Goal: Task Accomplishment & Management: Manage account settings

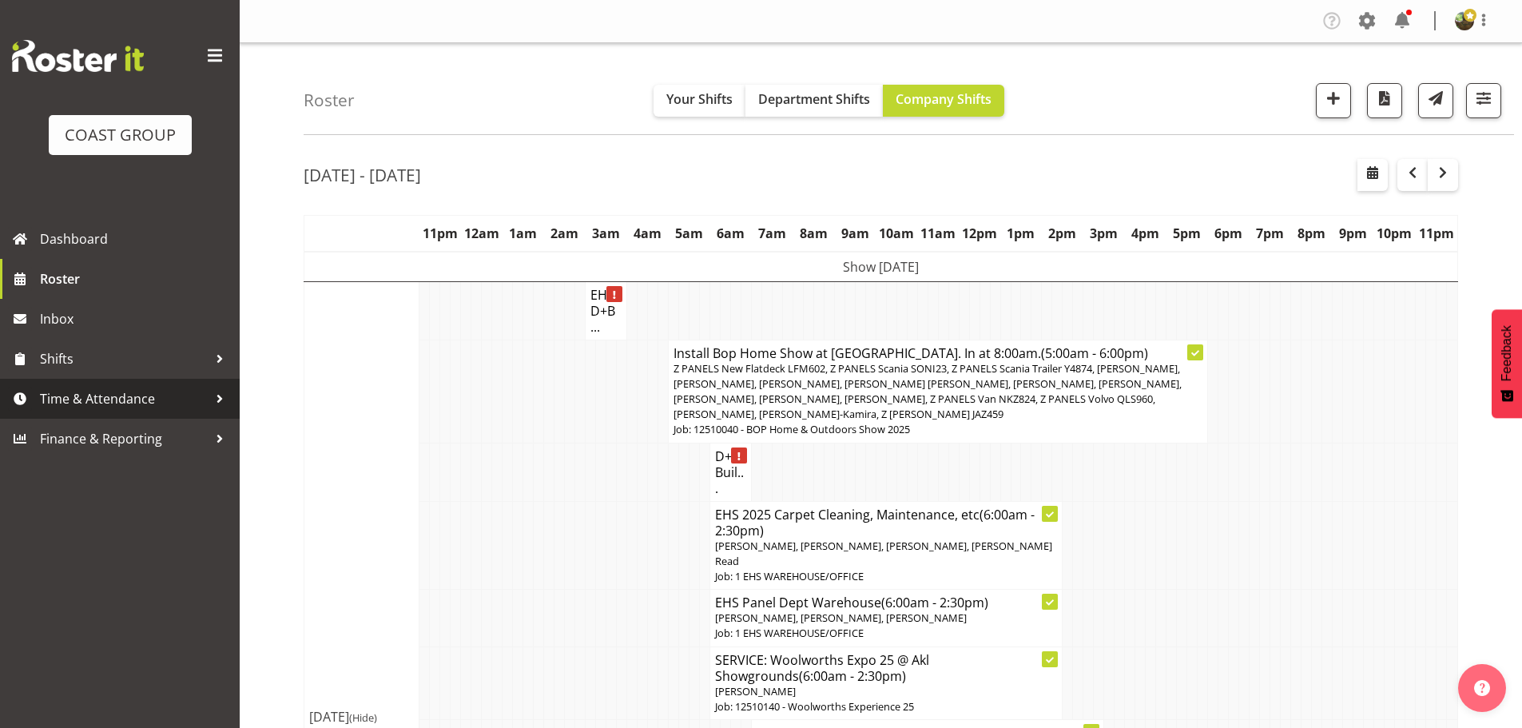
click at [141, 395] on span "Time & Attendance" at bounding box center [124, 399] width 168 height 24
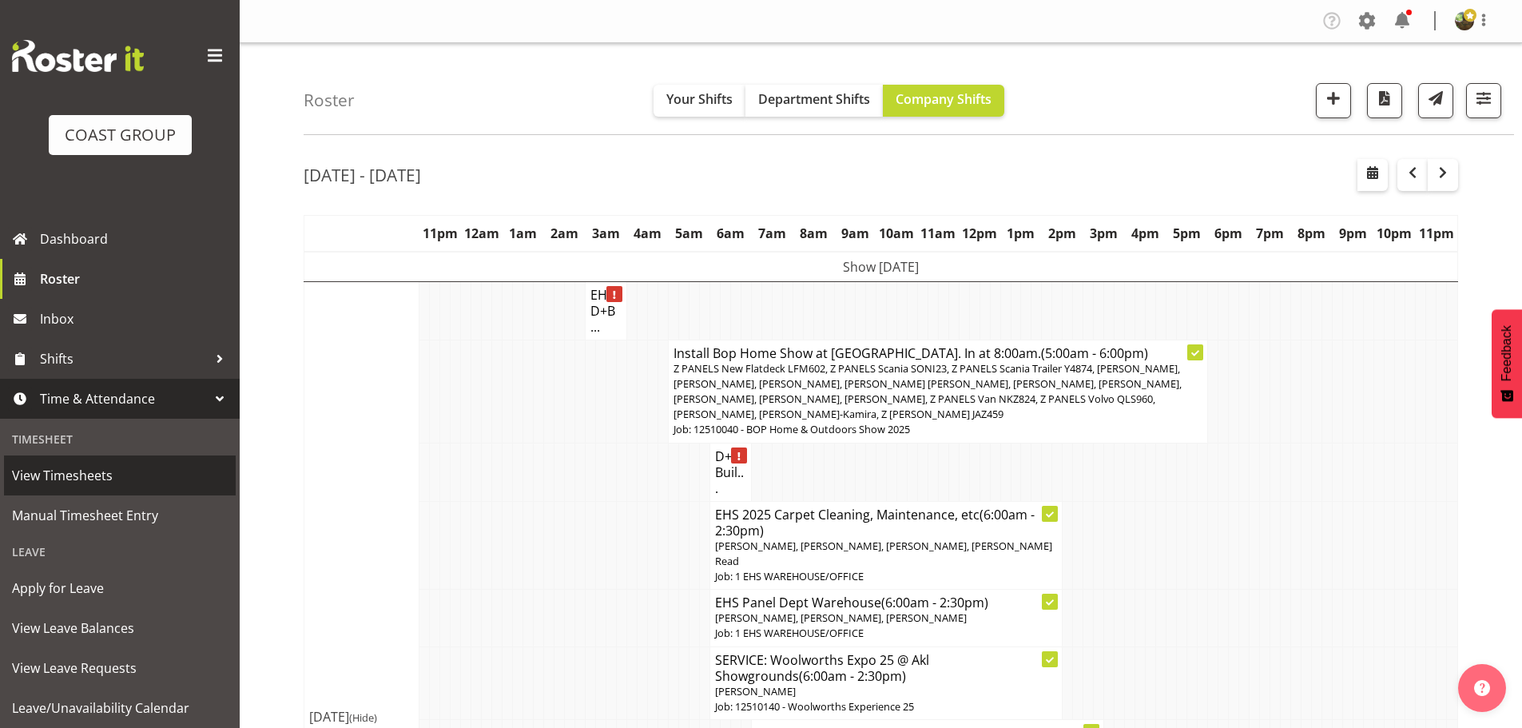
drag, startPoint x: 117, startPoint y: 470, endPoint x: 133, endPoint y: 459, distance: 18.9
click at [119, 470] on span "View Timesheets" at bounding box center [120, 475] width 216 height 24
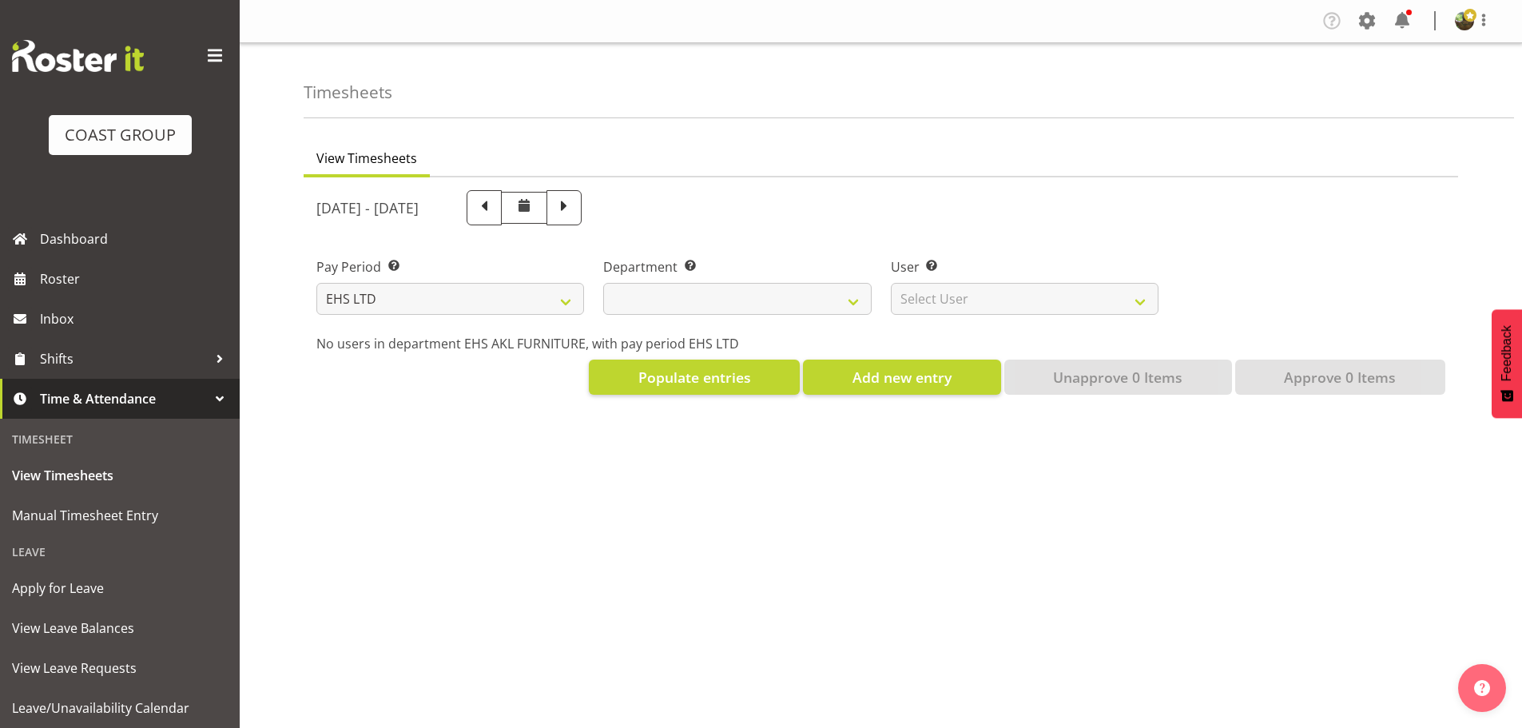
select select "7"
select select
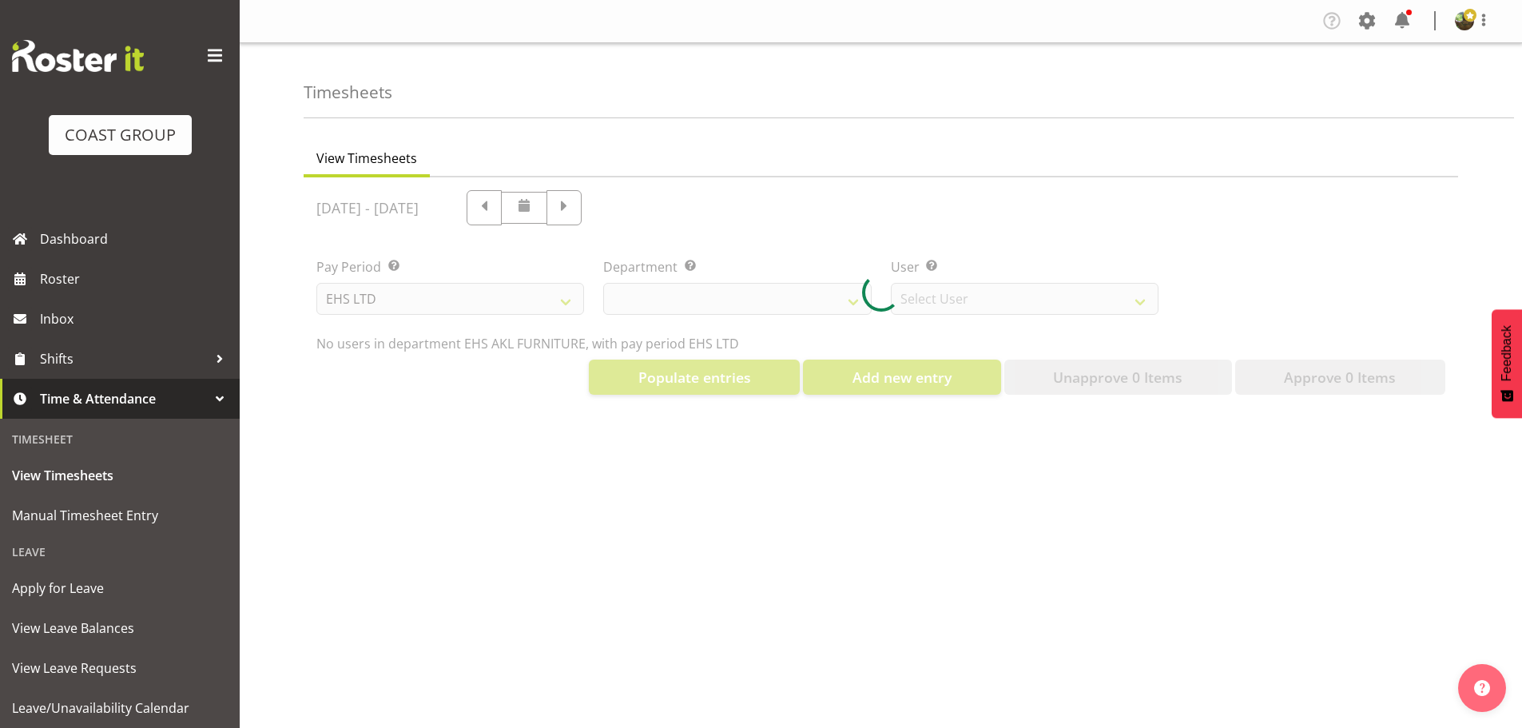
select select "8638"
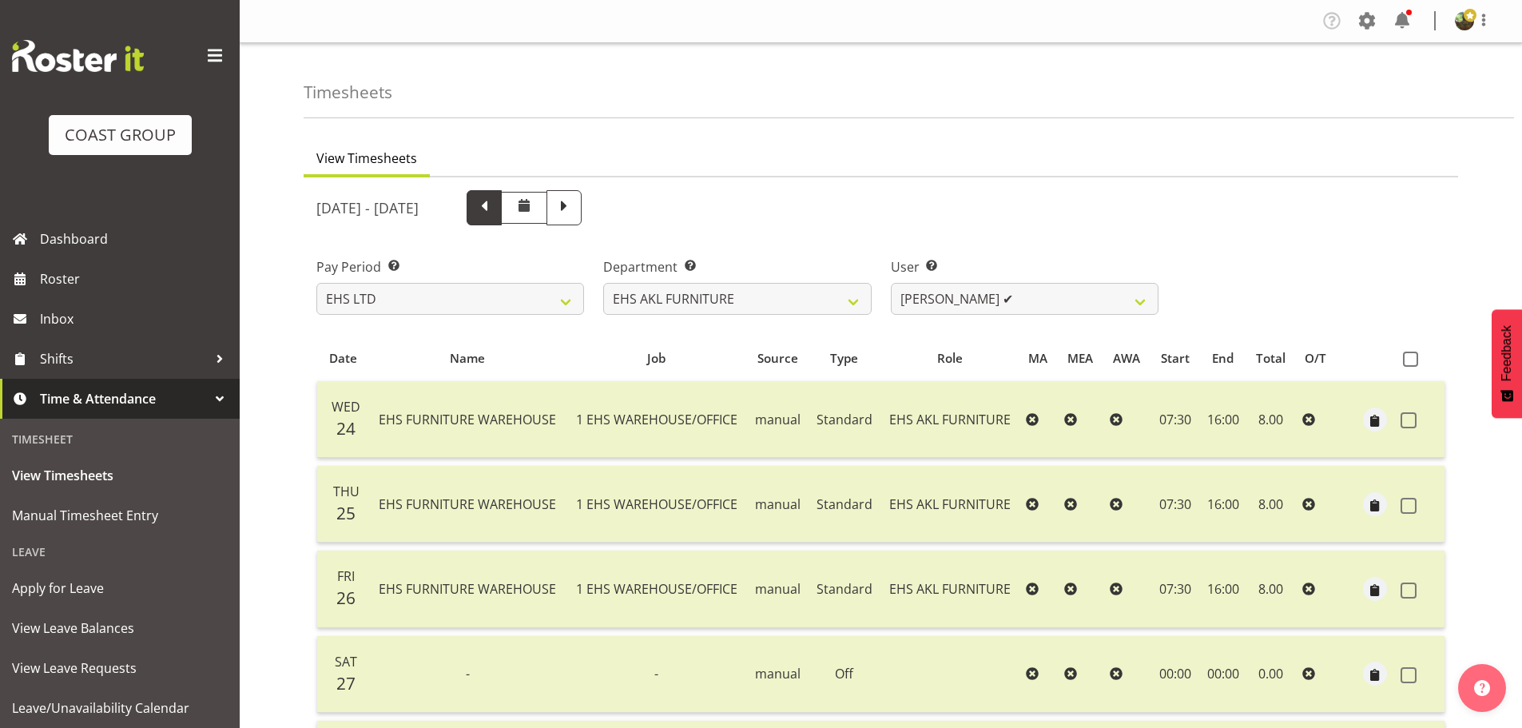
click at [494, 200] on span at bounding box center [484, 206] width 21 height 21
select select
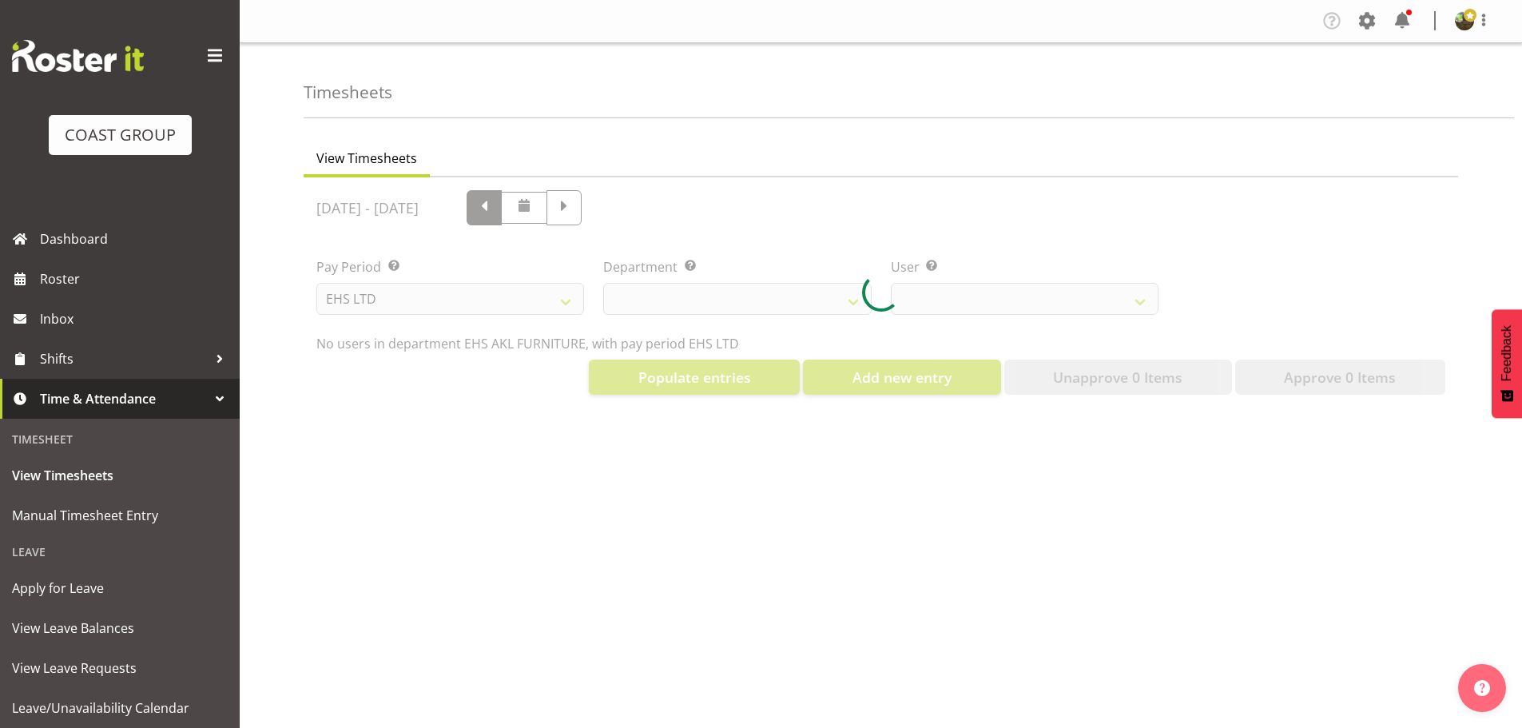
click at [637, 200] on div at bounding box center [881, 292] width 1154 height 230
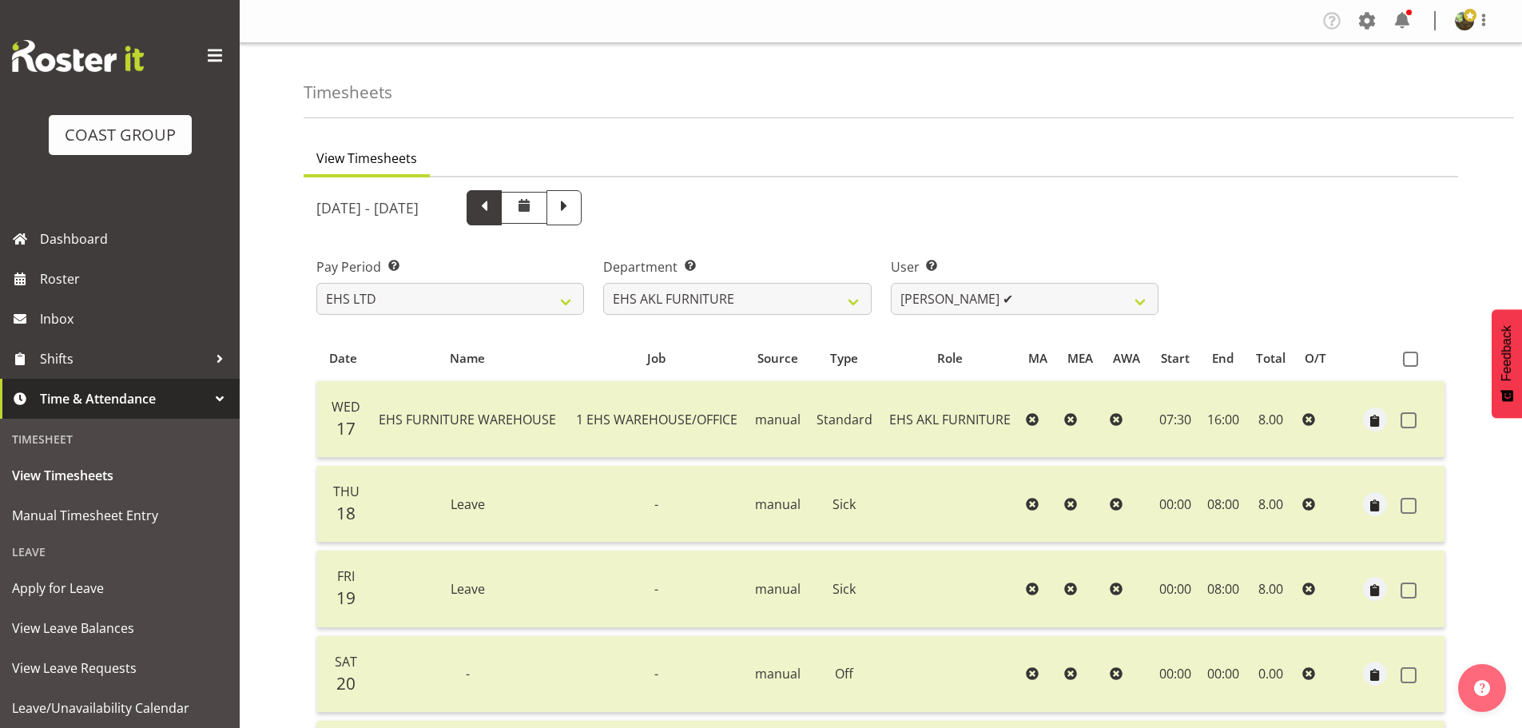
click at [494, 205] on span at bounding box center [484, 206] width 21 height 21
select select
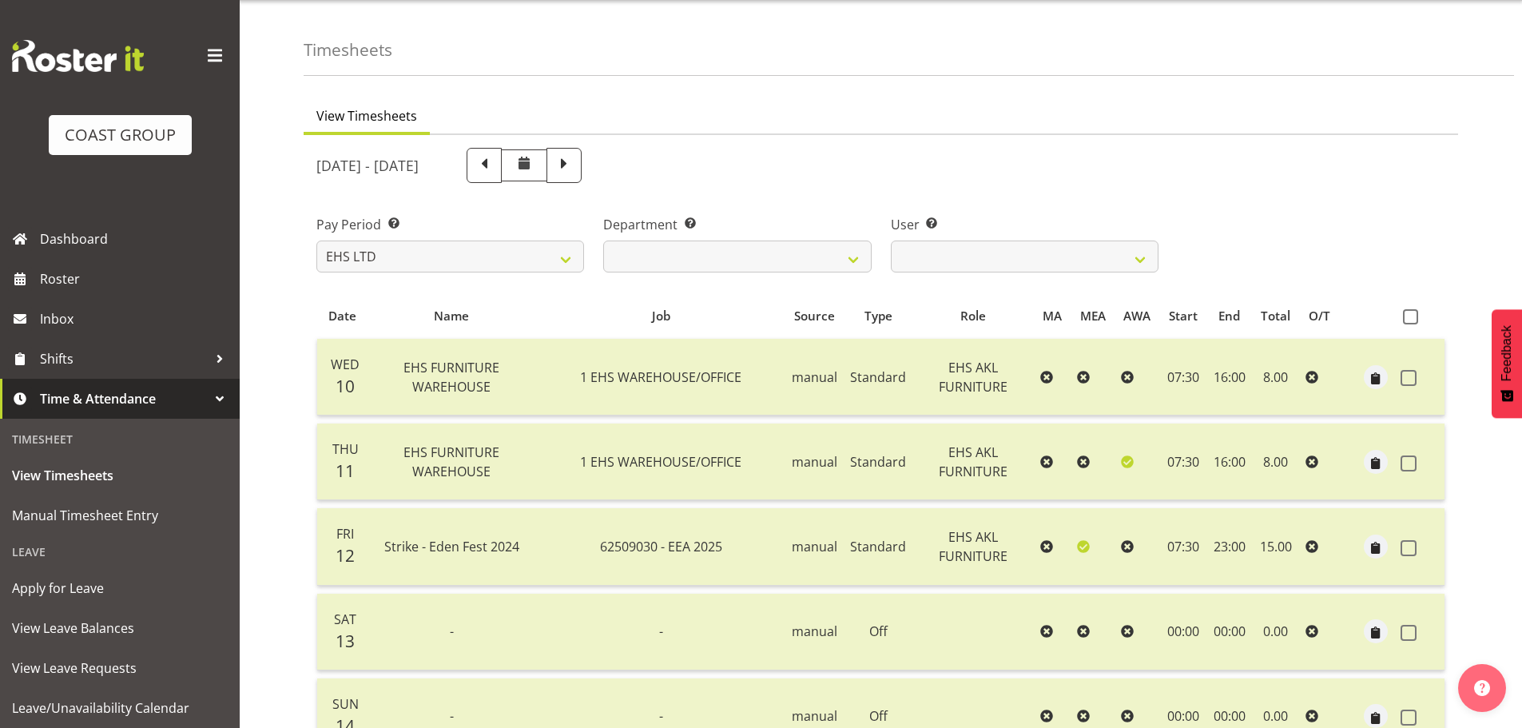
scroll to position [80, 0]
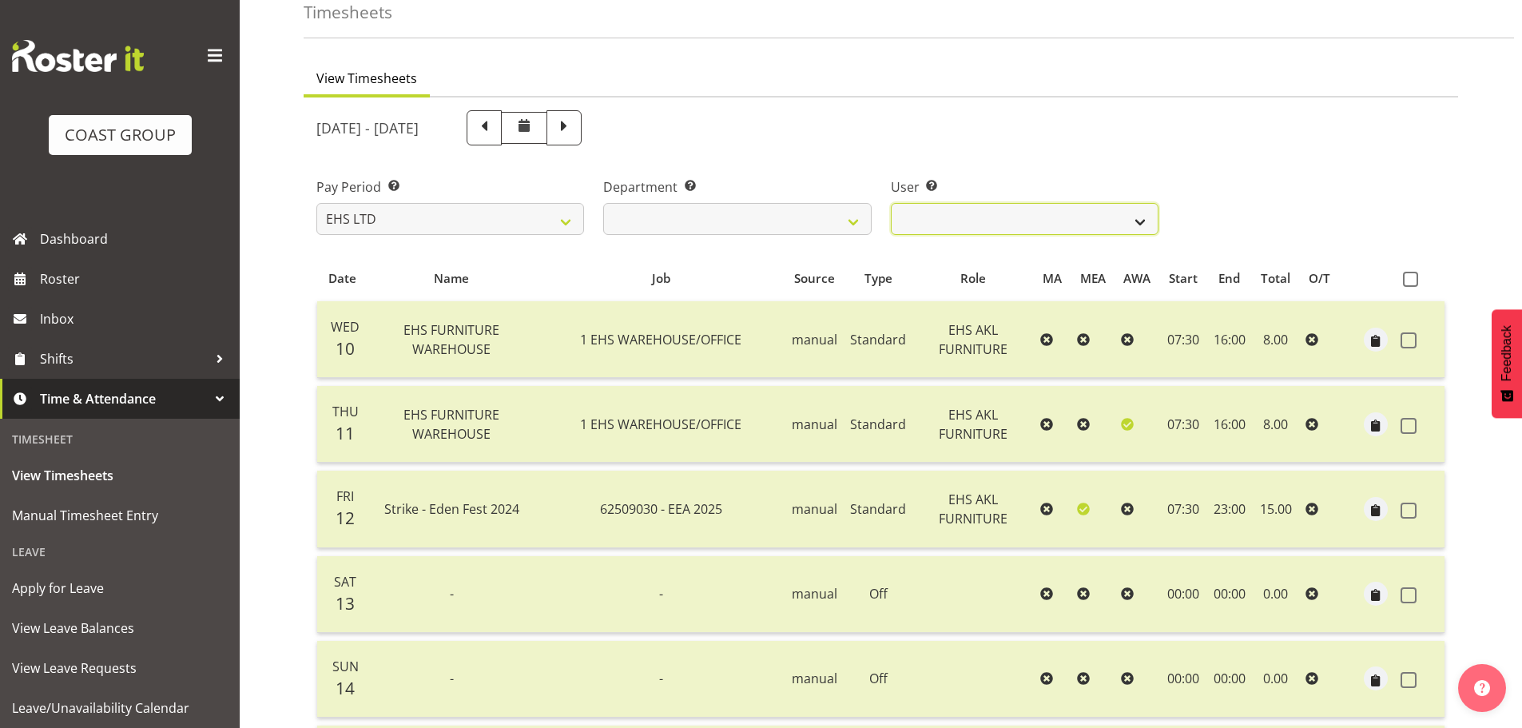
click at [1098, 216] on select "Daniel Tini ✔ Filipo Iupeli ✔ Harley Wongpayuk ✔ Malae Toleafoa ✔ Manase Ward ✔…" at bounding box center [1025, 219] width 268 height 32
click at [891, 203] on select "Daniel Tini ✔ Filipo Iupeli ✔ Harley Wongpayuk ✔ Malae Toleafoa ✔ Manase Ward ✔…" at bounding box center [1025, 219] width 268 height 32
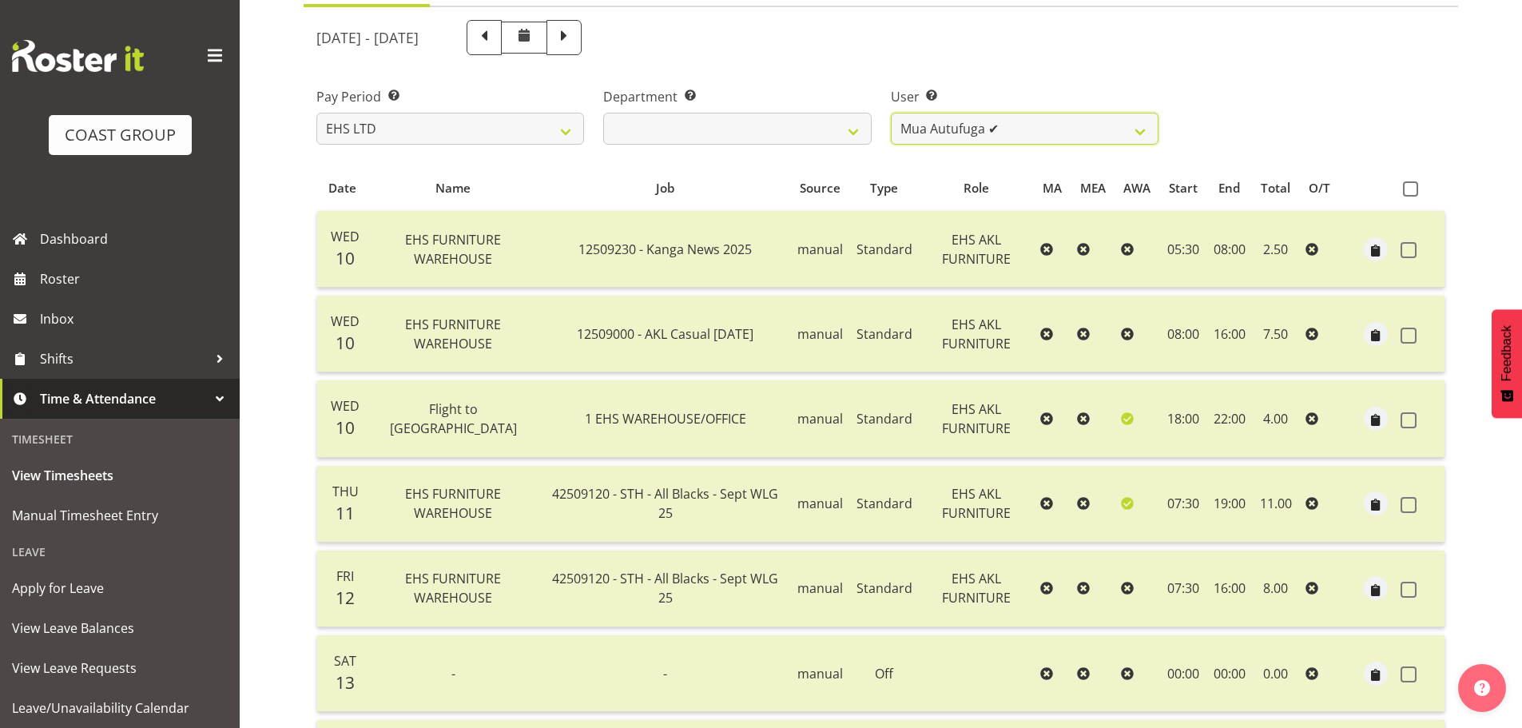
scroll to position [0, 0]
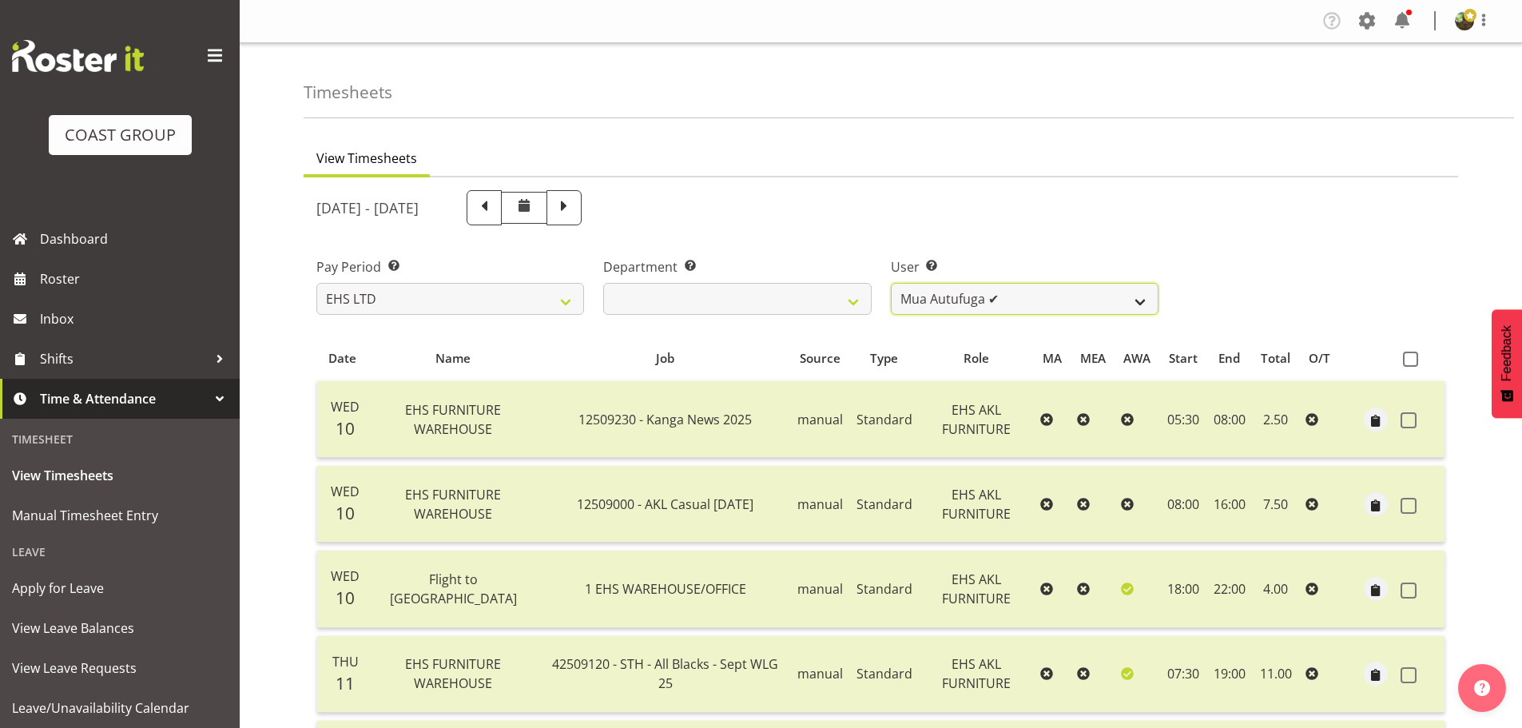
click at [1019, 295] on select "Daniel Tini ✔ Filipo Iupeli ✔ Harley Wongpayuk ✔ Malae Toleafoa ✔ Manase Ward ✔…" at bounding box center [1025, 299] width 268 height 32
select select "1114"
click at [891, 283] on select "Daniel Tini ✔ Filipo Iupeli ✔ Harley Wongpayuk ✔ Malae Toleafoa ✔ Manase Ward ✔…" at bounding box center [1025, 299] width 268 height 32
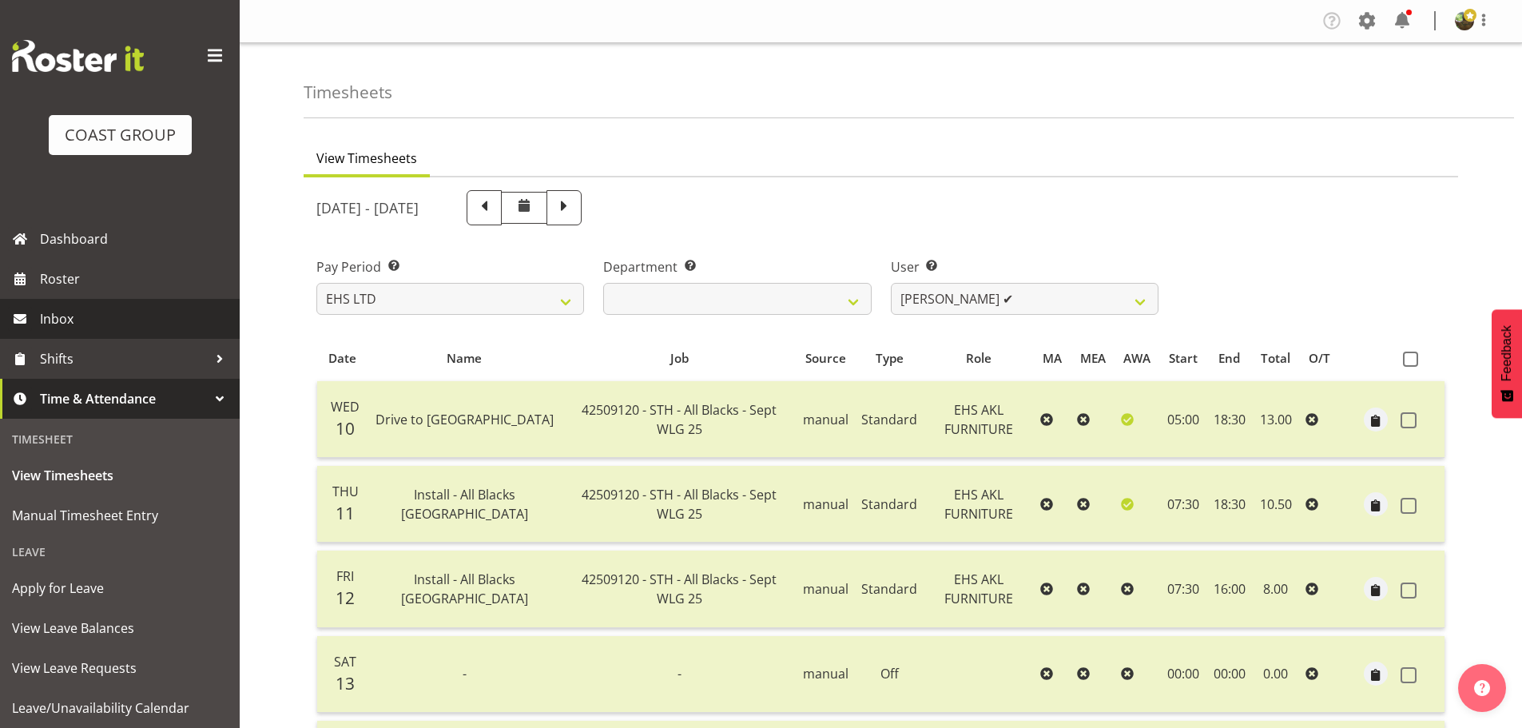
click at [89, 299] on link "Inbox" at bounding box center [120, 319] width 240 height 40
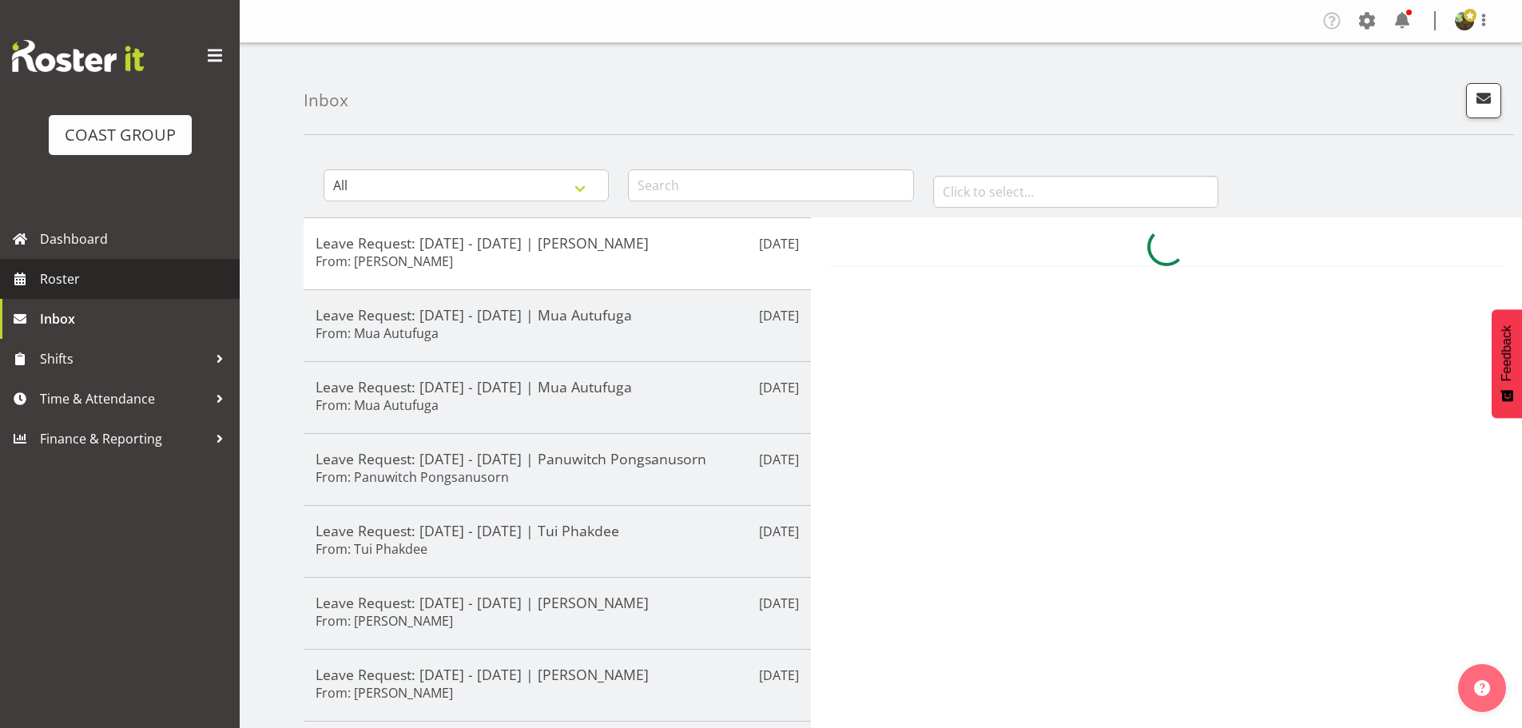
click at [93, 283] on span "Roster" at bounding box center [136, 279] width 192 height 24
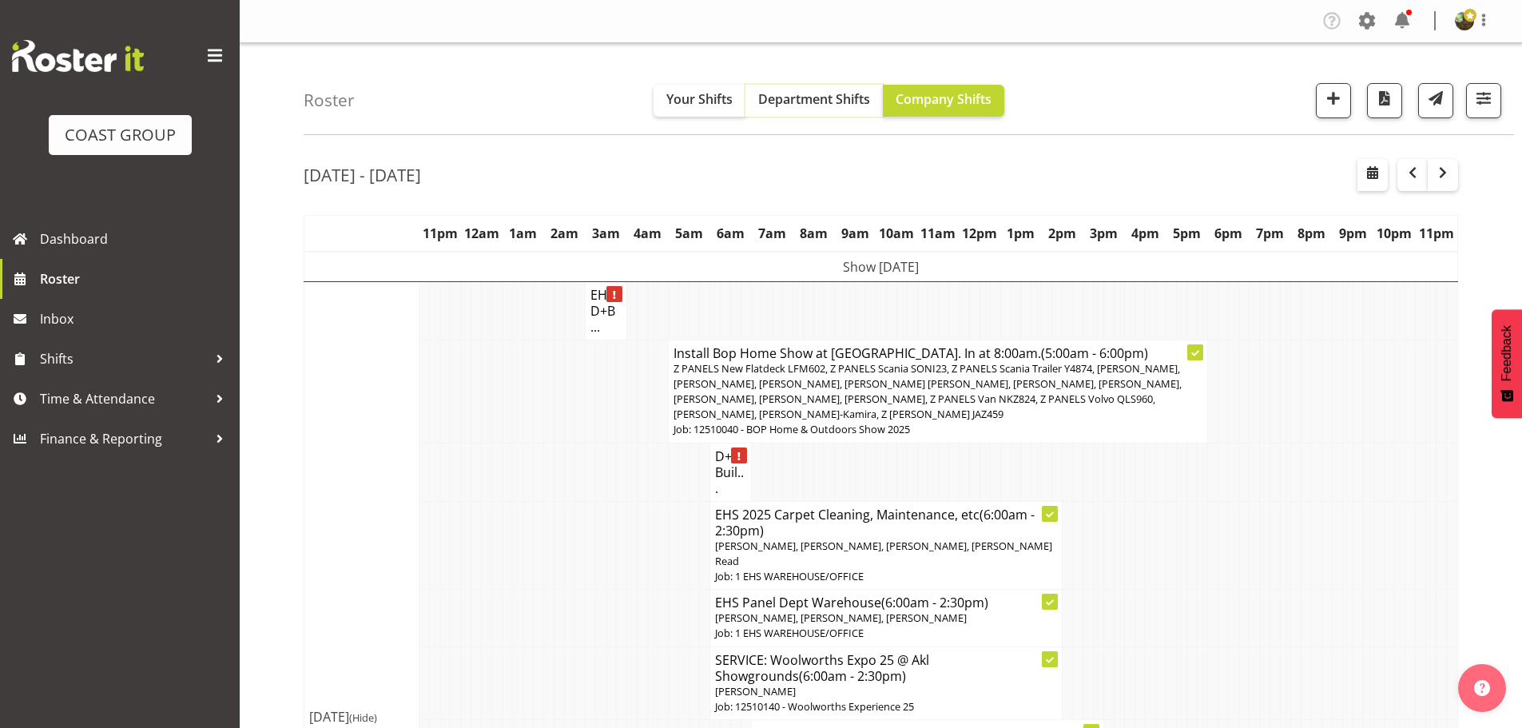
click at [816, 100] on span "Department Shifts" at bounding box center [814, 99] width 112 height 18
